Goal: Task Accomplishment & Management: Manage account settings

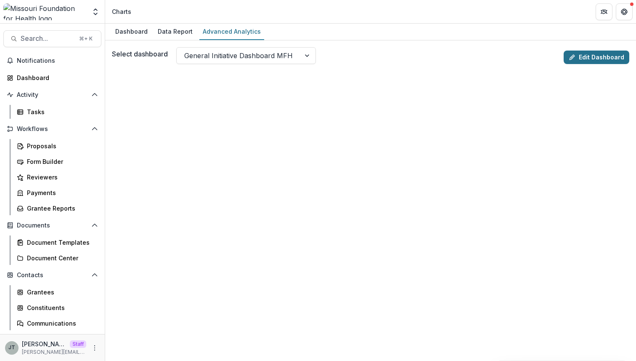
click at [604, 55] on link "Edit Dashboard" at bounding box center [597, 56] width 66 height 13
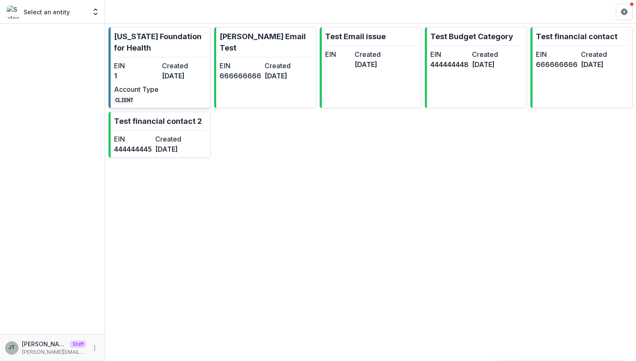
click at [172, 58] on link "Missouri Foundation for Health EIN 1 Created 6 months ago Account Type CLIENT" at bounding box center [160, 67] width 102 height 81
